Goal: Task Accomplishment & Management: Complete application form

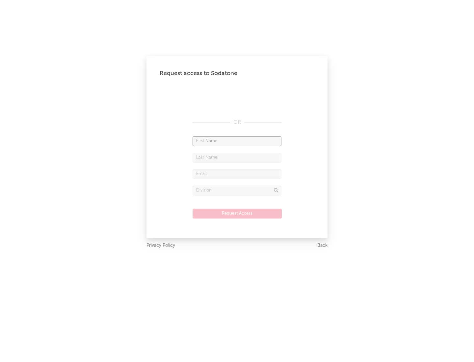
click at [237, 141] on input "text" at bounding box center [237, 141] width 89 height 10
type input "[PERSON_NAME]"
click at [237, 157] on input "text" at bounding box center [237, 158] width 89 height 10
type input "[PERSON_NAME]"
click at [237, 174] on input "text" at bounding box center [237, 174] width 89 height 10
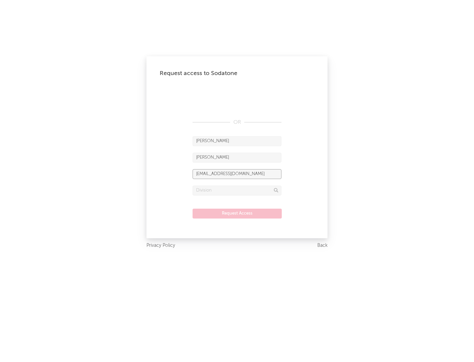
type input "[EMAIL_ADDRESS][DOMAIN_NAME]"
click at [237, 190] on input "text" at bounding box center [237, 191] width 89 height 10
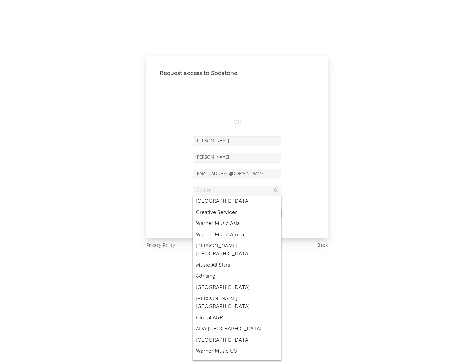
click at [237, 260] on div "Music All Stars" at bounding box center [237, 265] width 89 height 11
type input "Music All Stars"
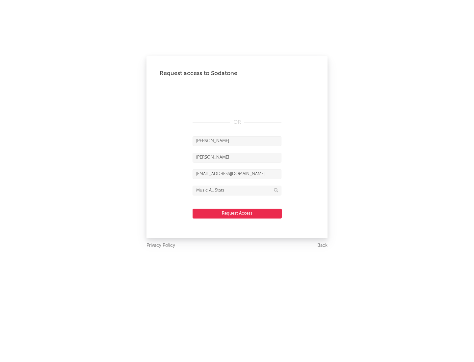
click at [237, 213] on button "Request Access" at bounding box center [237, 214] width 89 height 10
